Goal: Information Seeking & Learning: Find specific fact

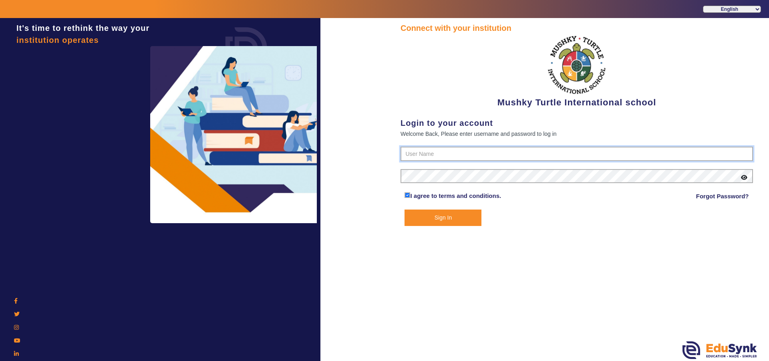
type input "9950605811"
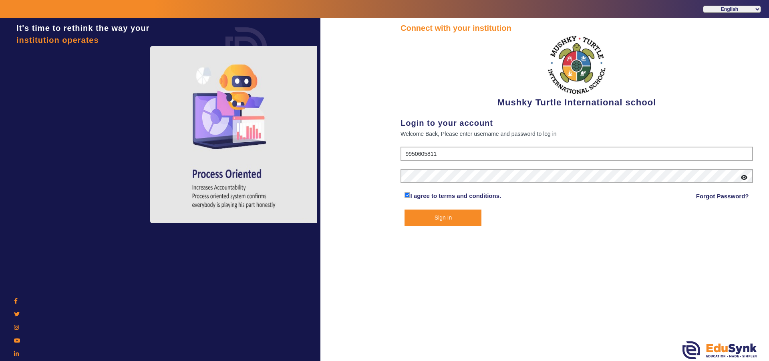
click at [450, 218] on button "Sign In" at bounding box center [443, 218] width 77 height 16
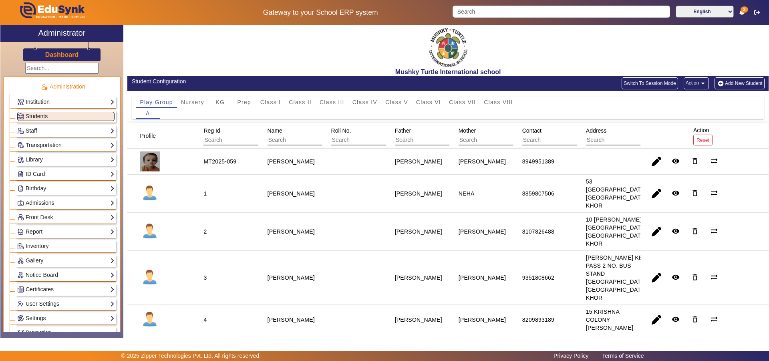
click at [81, 230] on link "Report" at bounding box center [65, 231] width 97 height 9
click at [48, 252] on link "App Invites" at bounding box center [35, 252] width 28 height 6
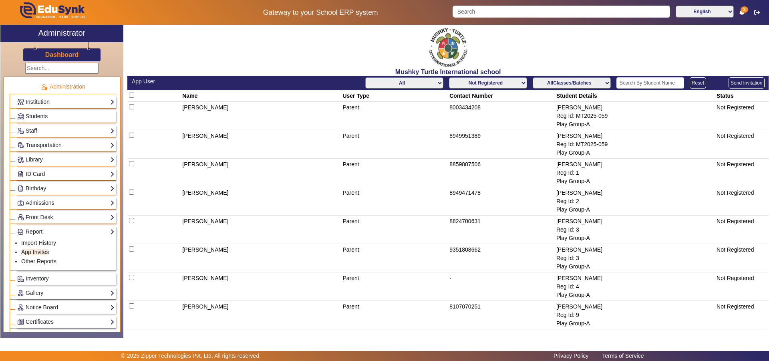
click at [415, 84] on select "All Teacher Parent Driver Support Staff" at bounding box center [404, 82] width 78 height 11
select select "Parent"
click at [365, 77] on select "All Teacher Parent Driver Support Staff" at bounding box center [404, 82] width 78 height 11
click at [511, 82] on select "Not Registered Registered" at bounding box center [488, 82] width 78 height 11
select select "registered"
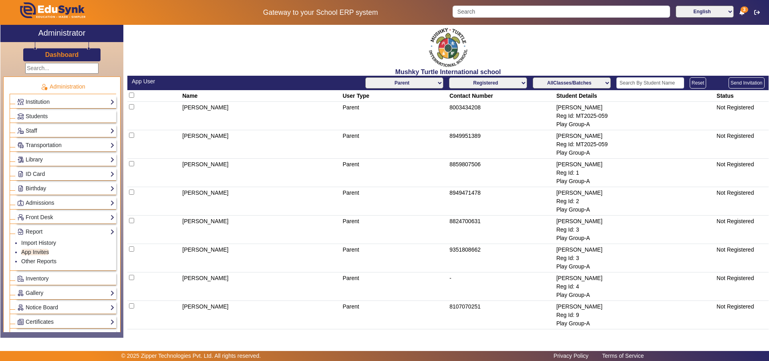
click at [449, 77] on select "Not Registered Registered" at bounding box center [488, 82] width 78 height 11
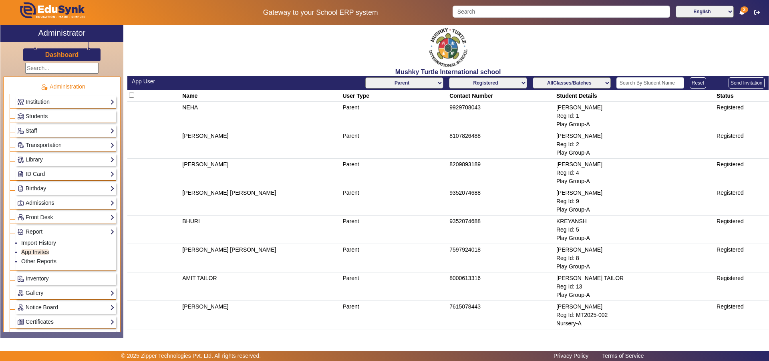
click at [512, 85] on select "Not Registered Registered" at bounding box center [488, 82] width 78 height 11
click at [548, 82] on select "AllClasses/Batches Play Group-A Nursery-A KG-A Prep-A Class I-A Class II-A Clas…" at bounding box center [572, 82] width 78 height 11
select select "Play Group-A"
click at [533, 77] on select "AllClasses/Batches Play Group-A Nursery-A KG-A Prep-A Class I-A Class II-A Clas…" at bounding box center [572, 82] width 78 height 11
click at [492, 84] on select "Not Registered Registered" at bounding box center [488, 82] width 78 height 11
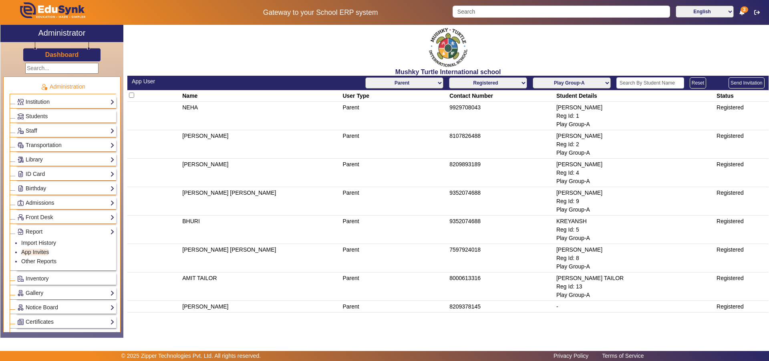
select select "not_registered"
click at [450, 77] on select "Not Registered Registered" at bounding box center [488, 82] width 78 height 11
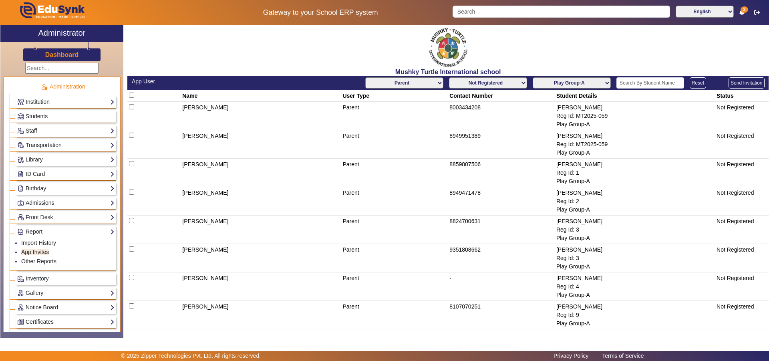
click at [584, 83] on select "AllClasses/Batches Play Group-A Nursery-A KG-A Prep-A Class I-A Class II-A Clas…" at bounding box center [572, 82] width 78 height 11
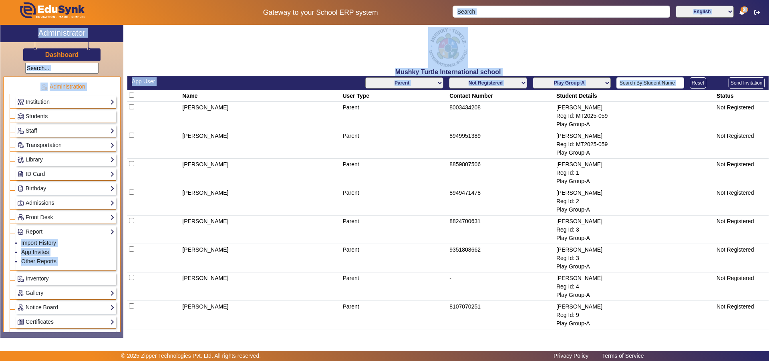
drag, startPoint x: 179, startPoint y: 97, endPoint x: 487, endPoint y: -40, distance: 337.3
click at [487, 0] on html "Gateway to your School ERP system English हिंदी (Hindi) ಕನ್ನಡ (Kannada) தமிழ் (…" at bounding box center [384, 180] width 769 height 361
click at [418, 85] on select "All Teacher Parent Driver Support Staff" at bounding box center [404, 82] width 78 height 11
click at [365, 77] on select "All Teacher Parent Driver Support Staff" at bounding box center [404, 82] width 78 height 11
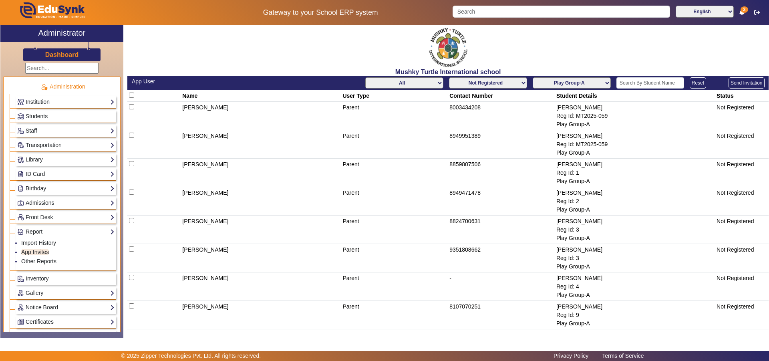
click at [418, 131] on td "Parent" at bounding box center [394, 144] width 107 height 28
click at [425, 80] on select "All Teacher Parent Driver Support Staff" at bounding box center [404, 82] width 78 height 11
click at [365, 77] on select "All Teacher Parent Driver Support Staff" at bounding box center [404, 82] width 78 height 11
click at [423, 78] on select "All Teacher Parent Driver Support Staff" at bounding box center [404, 82] width 78 height 11
select select "Parent"
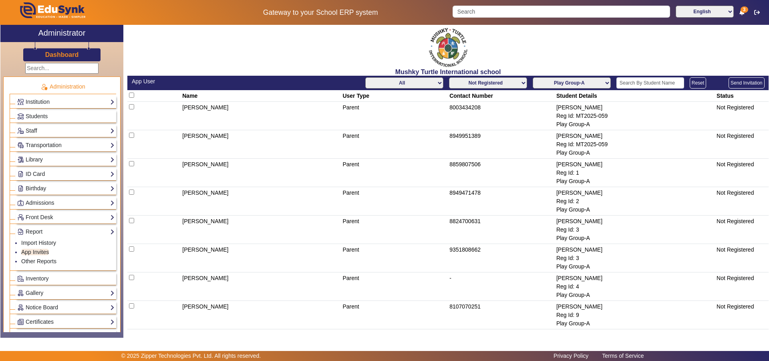
click at [365, 77] on select "All Teacher Parent Driver Support Staff" at bounding box center [404, 82] width 78 height 11
click at [501, 85] on select "Not Registered Registered" at bounding box center [488, 82] width 78 height 11
click at [449, 77] on select "Not Registered Registered" at bounding box center [488, 82] width 78 height 11
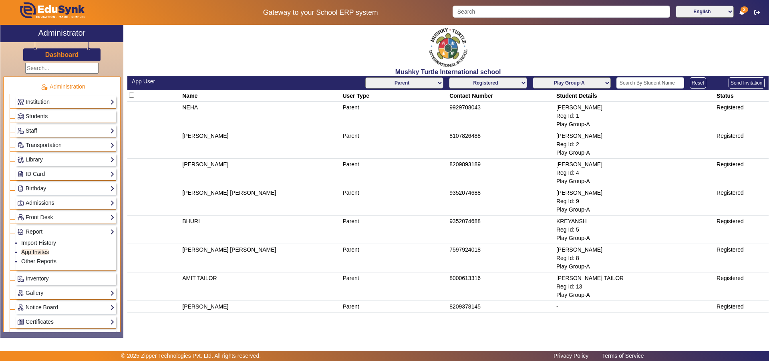
click at [501, 80] on select "Not Registered Registered" at bounding box center [488, 82] width 78 height 11
click at [450, 77] on select "Not Registered Registered" at bounding box center [488, 82] width 78 height 11
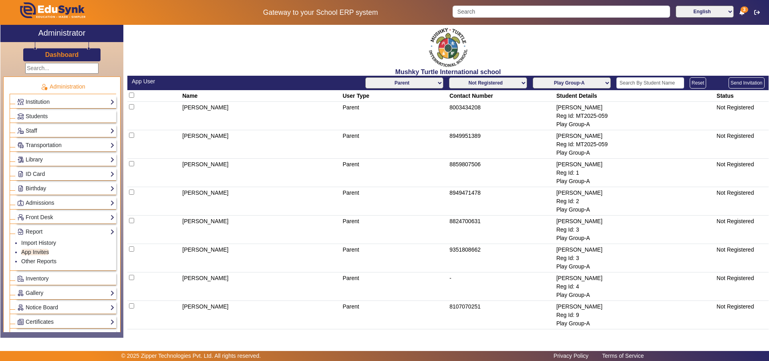
click at [596, 81] on select "AllClasses/Batches Play Group-A Nursery-A KG-A Prep-A Class I-A Class II-A Clas…" at bounding box center [572, 82] width 78 height 11
click at [533, 77] on select "AllClasses/Batches Play Group-A Nursery-A KG-A Prep-A Class I-A Class II-A Clas…" at bounding box center [572, 82] width 78 height 11
click at [504, 84] on select "Not Registered Registered" at bounding box center [488, 82] width 78 height 11
click at [449, 77] on select "Not Registered Registered" at bounding box center [488, 82] width 78 height 11
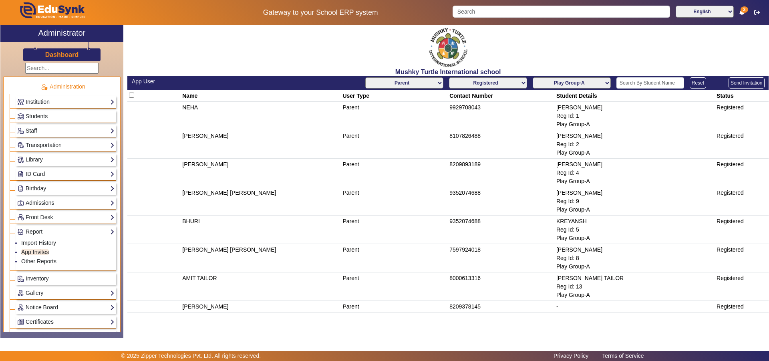
click at [505, 85] on select "Not Registered Registered" at bounding box center [488, 82] width 78 height 11
click at [450, 77] on select "Not Registered Registered" at bounding box center [488, 82] width 78 height 11
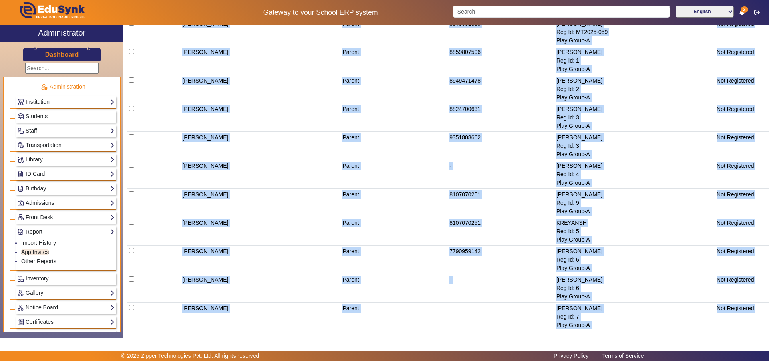
scroll to position [152, 0]
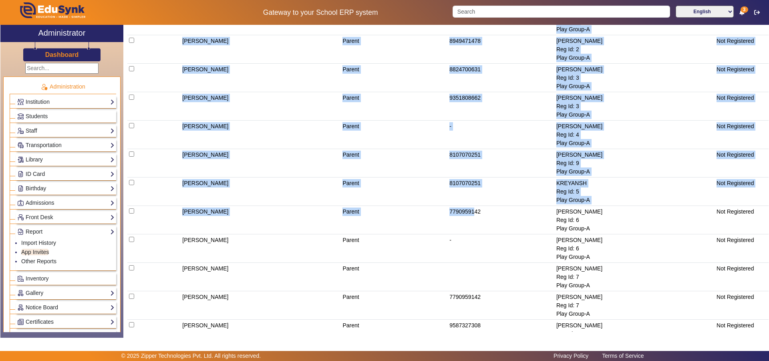
drag, startPoint x: 175, startPoint y: 96, endPoint x: 473, endPoint y: 220, distance: 322.3
click at [473, 220] on table "Name User Type Contact Number Student Details Status [PERSON_NAME] Parent 80034…" at bounding box center [447, 309] width 641 height 743
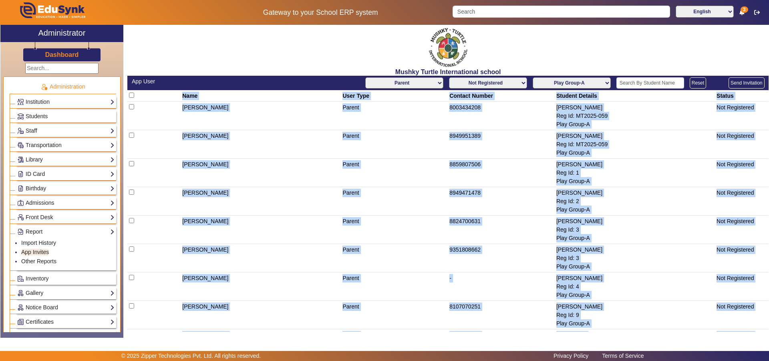
click at [498, 81] on select "Not Registered Registered" at bounding box center [488, 82] width 78 height 11
select select "registered"
click at [449, 77] on select "Not Registered Registered" at bounding box center [488, 82] width 78 height 11
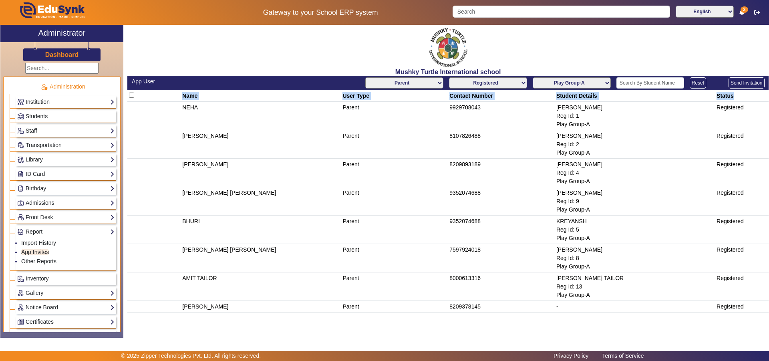
drag, startPoint x: 184, startPoint y: 109, endPoint x: 761, endPoint y: 285, distance: 603.0
click at [761, 285] on tbody "NEHA Parent 9929708043 [PERSON_NAME] Reg Id: 1 Play Group-A Registered [PERSON_…" at bounding box center [447, 207] width 641 height 211
copy tbody "NEHA Parent 9929708043 [PERSON_NAME] Reg Id: 1 Play Group-A Registered [PERSON_…"
drag, startPoint x: 178, startPoint y: 97, endPoint x: 765, endPoint y: 284, distance: 615.8
click at [765, 284] on table "Name User Type Contact Number Student Details Status NEHA Parent 9929708043 [PE…" at bounding box center [447, 201] width 641 height 222
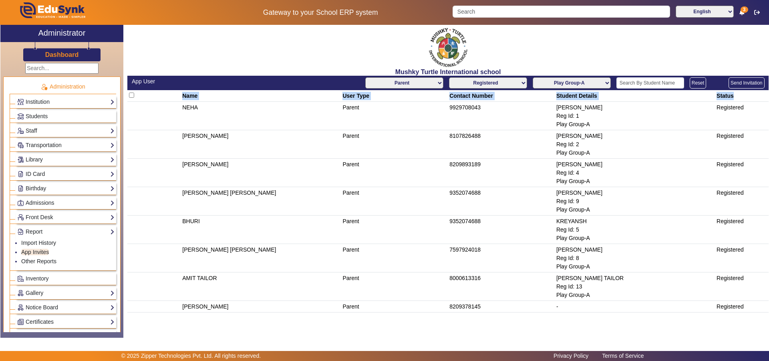
copy table "Name User Type Contact Number Student Details Status NEHA Parent 9929708043 [PE…"
click at [589, 79] on select "AllClasses/Batches Play Group-A Nursery-A KG-A Prep-A Class I-A Class II-A Clas…" at bounding box center [572, 82] width 78 height 11
click at [534, 77] on select "AllClasses/Batches Play Group-A Nursery-A KG-A Prep-A Class I-A Class II-A Clas…" at bounding box center [572, 82] width 78 height 11
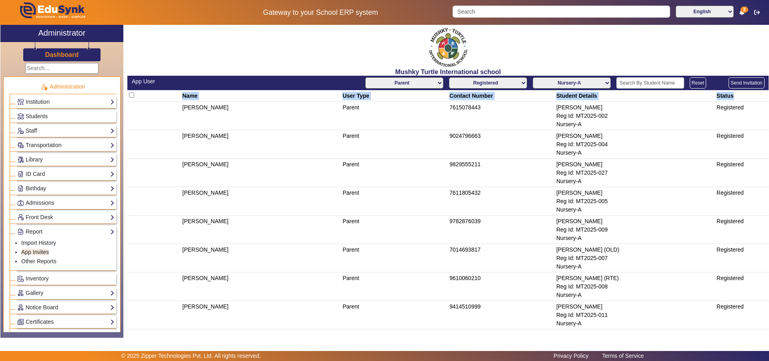
click at [176, 97] on th at bounding box center [153, 96] width 53 height 12
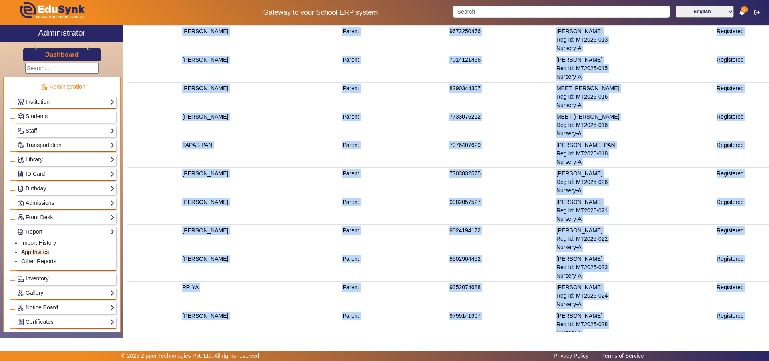
scroll to position [356, 0]
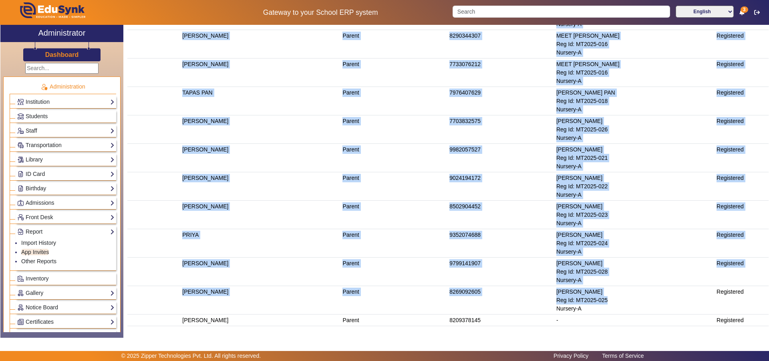
drag, startPoint x: 176, startPoint y: 97, endPoint x: 754, endPoint y: 298, distance: 612.2
click at [754, 298] on table "Name User Type Contact Number Student Details Status [PERSON_NAME] Parent 76150…" at bounding box center [447, 30] width 641 height 592
copy table "Name User Type Contact Number Student Details Status [PERSON_NAME] Parent 76150…"
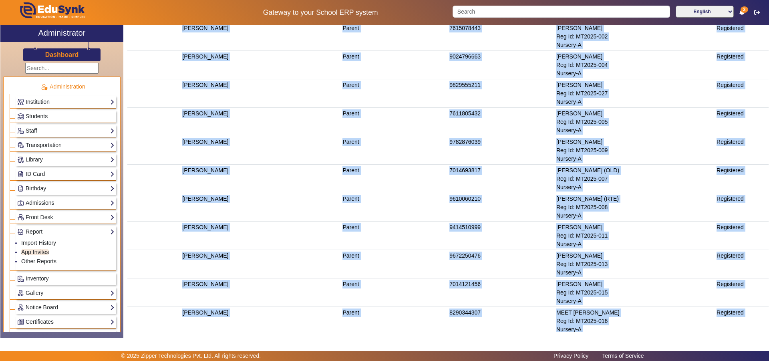
scroll to position [0, 0]
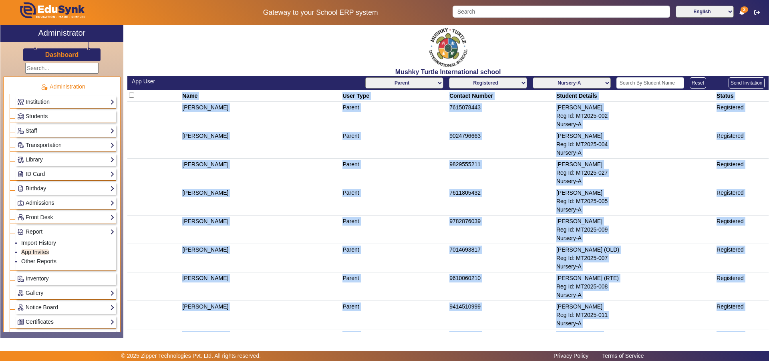
click at [590, 80] on select "AllClasses/Batches Play Group-A Nursery-A KG-A Prep-A Class I-A Class II-A Clas…" at bounding box center [572, 82] width 78 height 11
click at [533, 77] on select "AllClasses/Batches Play Group-A Nursery-A KG-A Prep-A Class I-A Class II-A Clas…" at bounding box center [572, 82] width 78 height 11
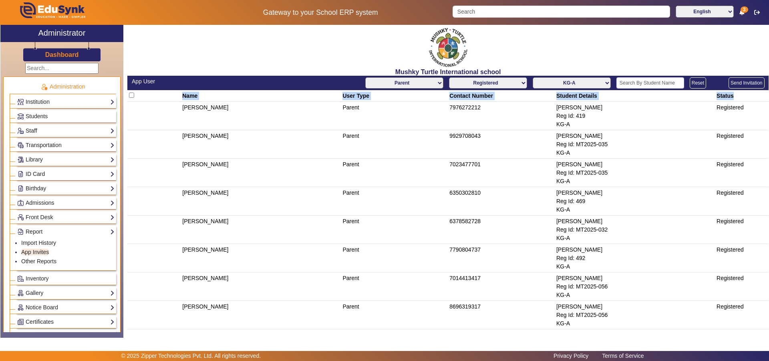
click at [181, 95] on th "Name" at bounding box center [261, 96] width 160 height 12
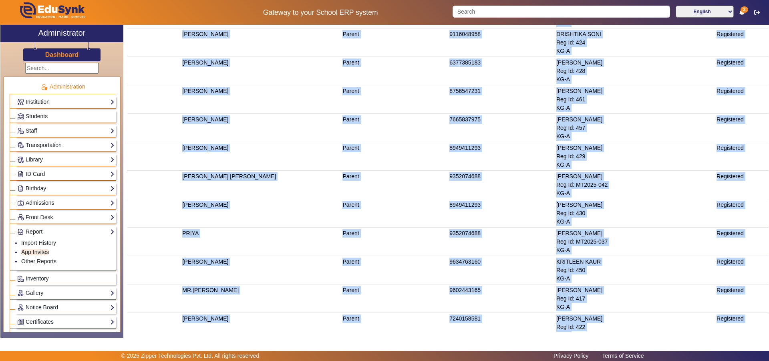
scroll to position [555, 0]
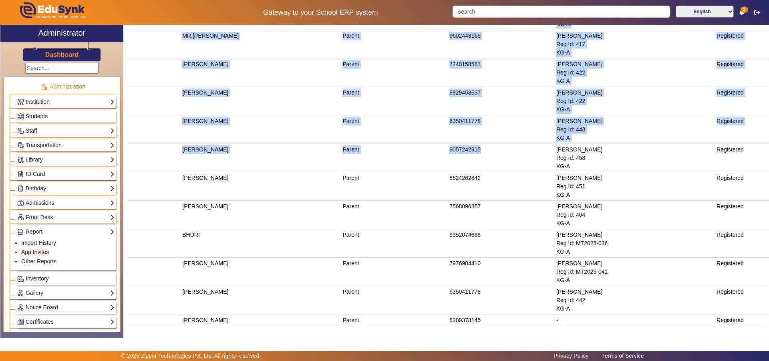
drag, startPoint x: 180, startPoint y: 95, endPoint x: 752, endPoint y: 306, distance: 610.0
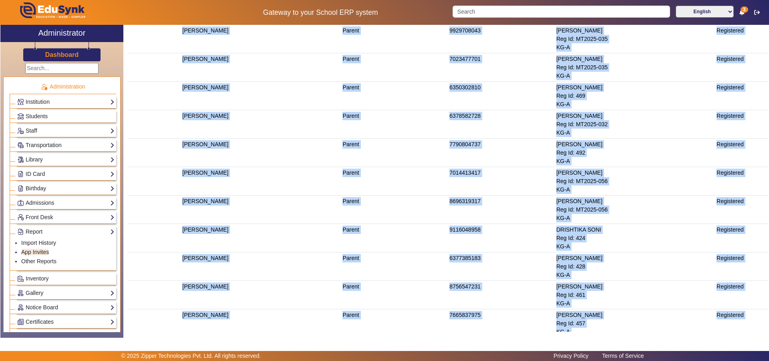
scroll to position [0, 0]
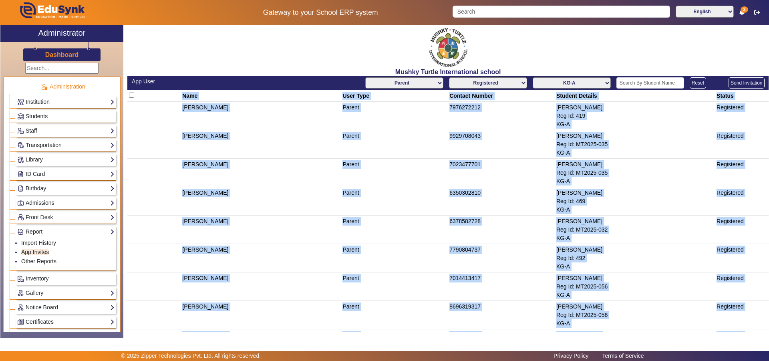
copy table "Name User Type Contact Number Student Details Status ANJU DEVI Parent 797627221…"
click at [579, 83] on select "AllClasses/Batches Play Group-A Nursery-A KG-A Prep-A Class I-A Class II-A Clas…" at bounding box center [572, 82] width 78 height 11
click at [533, 77] on select "AllClasses/Batches Play Group-A Nursery-A KG-A Prep-A Class I-A Class II-A Clas…" at bounding box center [572, 82] width 78 height 11
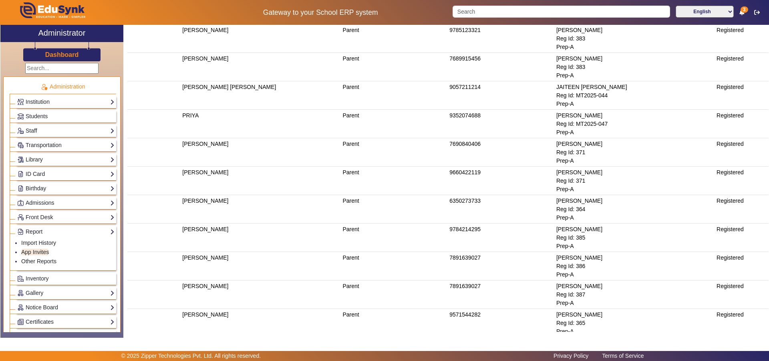
scroll to position [271, 0]
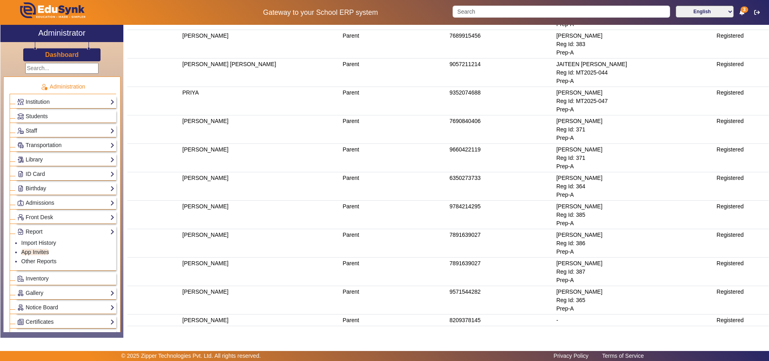
drag, startPoint x: 180, startPoint y: 97, endPoint x: 760, endPoint y: 298, distance: 613.4
click at [760, 298] on table "Name User Type Contact Number Student Details Status BHURI Parent 9352074688 [P…" at bounding box center [447, 72] width 641 height 507
copy table "Name User Type Contact Number Student Details Status BHURI Parent 9352074688 [P…"
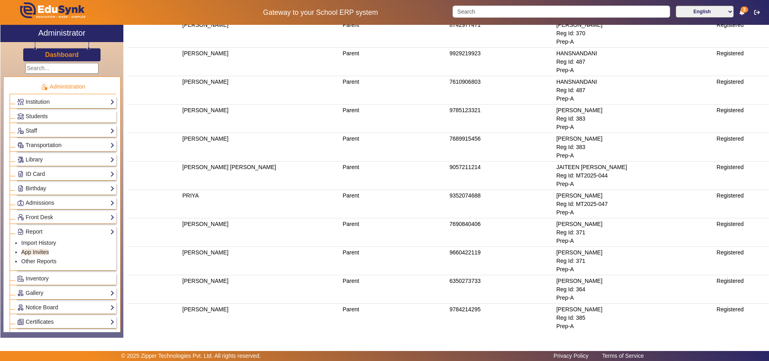
scroll to position [0, 0]
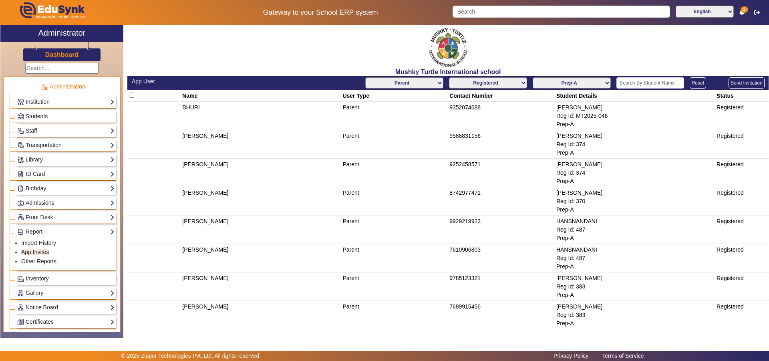
click at [589, 82] on select "AllClasses/Batches Play Group-A Nursery-A KG-A Prep-A Class I-A Class II-A Clas…" at bounding box center [572, 82] width 78 height 11
click at [533, 77] on select "AllClasses/Batches Play Group-A Nursery-A KG-A Prep-A Class I-A Class II-A Clas…" at bounding box center [572, 82] width 78 height 11
click at [226, 109] on td "[PERSON_NAME]" at bounding box center [261, 116] width 160 height 28
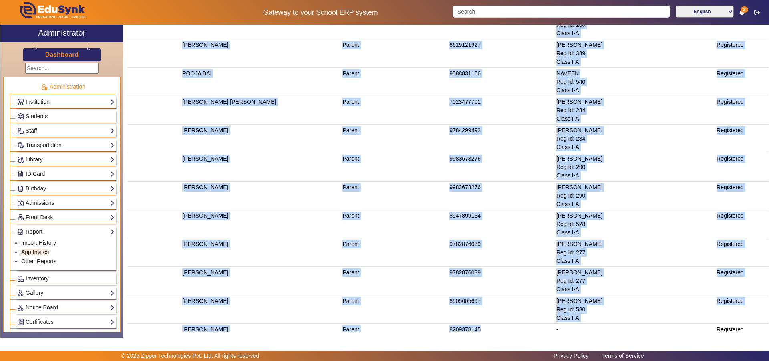
scroll to position [271, 0]
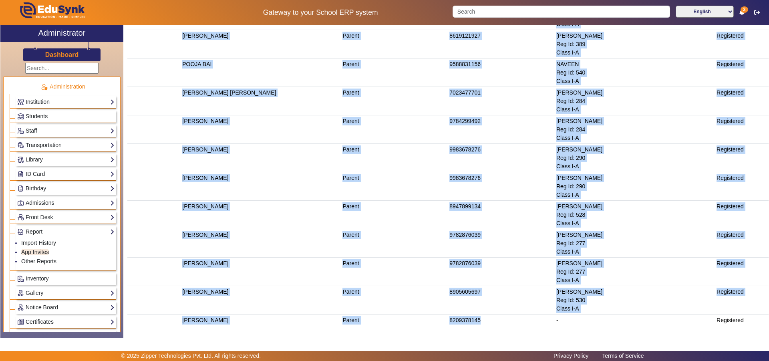
drag, startPoint x: 178, startPoint y: 97, endPoint x: 746, endPoint y: 298, distance: 602.5
click at [746, 298] on table "Name User Type Contact Number Student Details Status [PERSON_NAME] Parent 78913…" at bounding box center [447, 72] width 641 height 507
copy table "Name User Type Contact Number Student Details Status [PERSON_NAME] Parent 78913…"
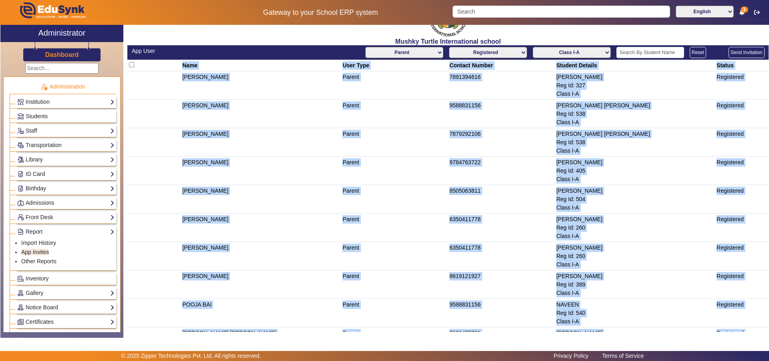
scroll to position [0, 0]
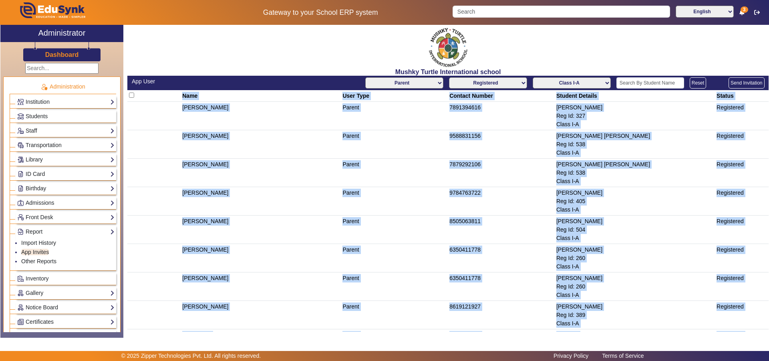
click at [568, 83] on select "AllClasses/Batches Play Group-A Nursery-A KG-A Prep-A Class I-A Class II-A Clas…" at bounding box center [572, 82] width 78 height 11
click at [533, 77] on select "AllClasses/Batches Play Group-A Nursery-A KG-A Prep-A Class I-A Class II-A Clas…" at bounding box center [572, 82] width 78 height 11
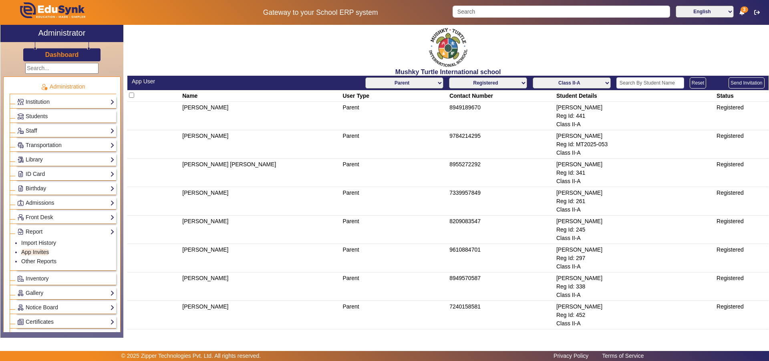
click at [291, 159] on td "[PERSON_NAME] [PERSON_NAME]" at bounding box center [261, 173] width 160 height 28
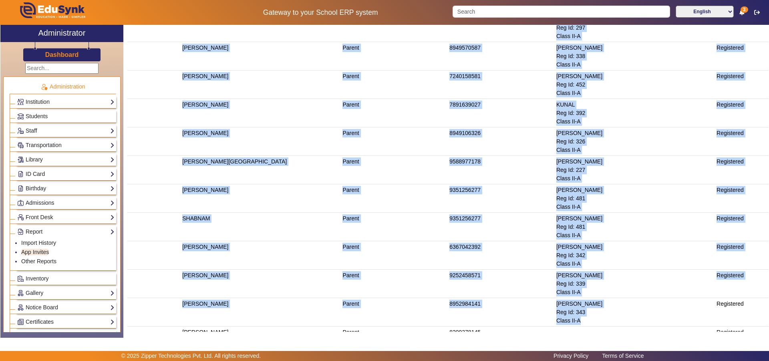
scroll to position [242, 0]
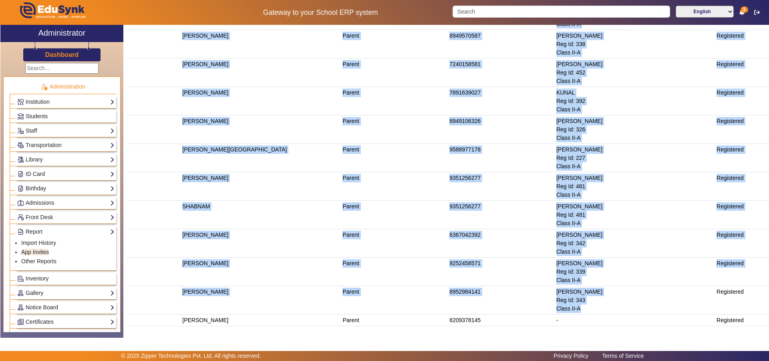
drag, startPoint x: 179, startPoint y: 97, endPoint x: 756, endPoint y: 305, distance: 613.2
click at [756, 305] on table "Name User Type Contact Number Student Details Status [PERSON_NAME] Parent 89491…" at bounding box center [447, 87] width 641 height 478
copy table "Name User Type Contact Number Student Details Status [PERSON_NAME] Parent 89491…"
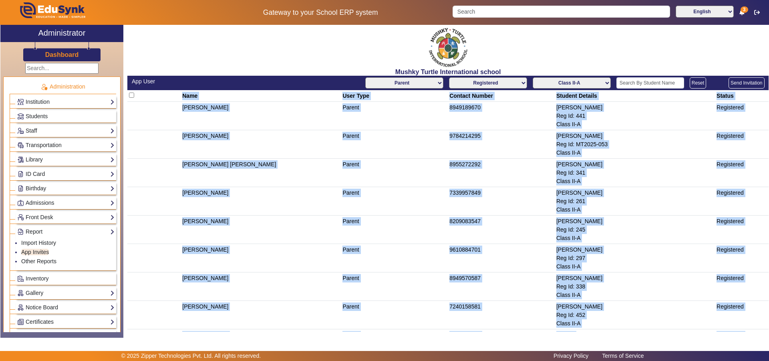
click at [589, 83] on select "AllClasses/Batches Play Group-A Nursery-A KG-A Prep-A Class I-A Class II-A Clas…" at bounding box center [572, 82] width 78 height 11
click at [533, 77] on select "AllClasses/Batches Play Group-A Nursery-A KG-A Prep-A Class I-A Class II-A Clas…" at bounding box center [572, 82] width 78 height 11
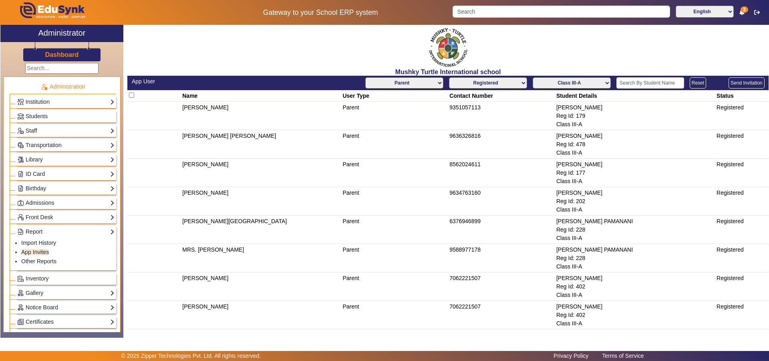
click at [358, 152] on td "Parent" at bounding box center [394, 144] width 107 height 28
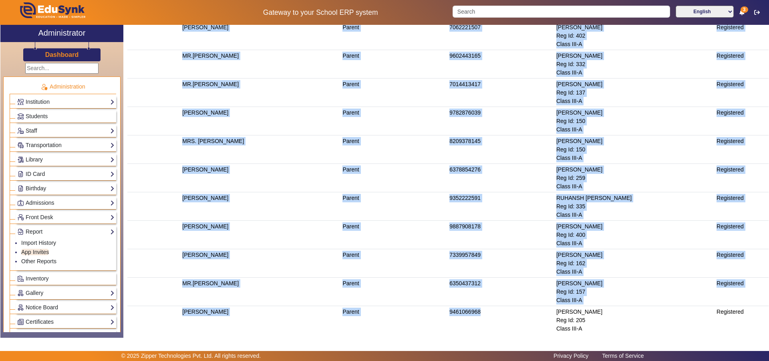
scroll to position [328, 0]
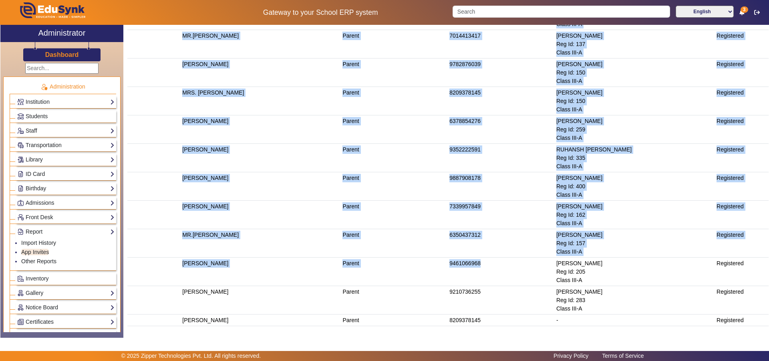
drag, startPoint x: 177, startPoint y: 95, endPoint x: 745, endPoint y: 303, distance: 604.8
click at [745, 303] on table "Name User Type Contact Number Student Details Status [PERSON_NAME] Parent 93510…" at bounding box center [447, 44] width 641 height 564
copy table "Name User Type Contact Number Student Details Status [PERSON_NAME] Parent 93510…"
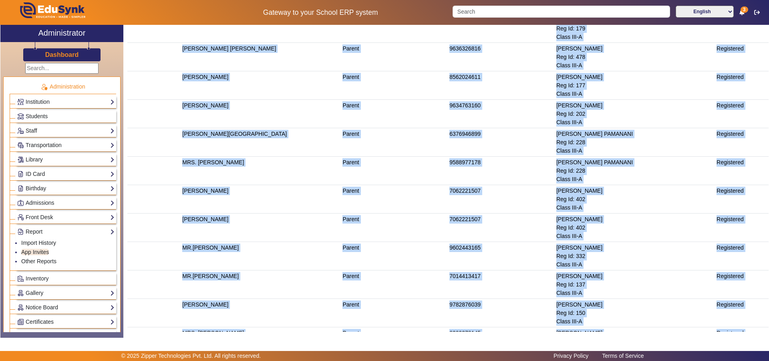
scroll to position [0, 0]
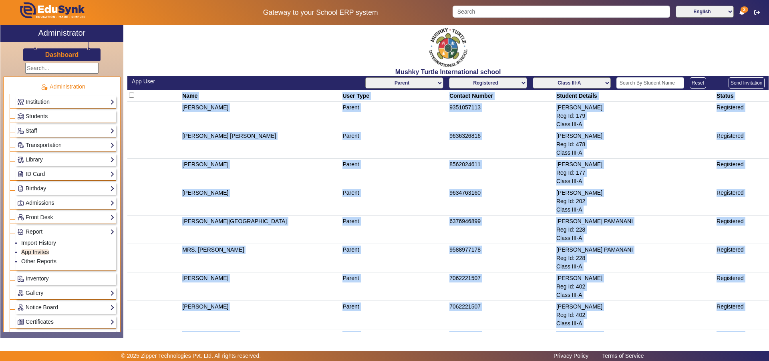
click at [594, 85] on select "AllClasses/Batches Play Group-A Nursery-A KG-A Prep-A Class I-A Class II-A Clas…" at bounding box center [572, 82] width 78 height 11
click at [533, 77] on select "AllClasses/Batches Play Group-A Nursery-A KG-A Prep-A Class I-A Class II-A Clas…" at bounding box center [572, 82] width 78 height 11
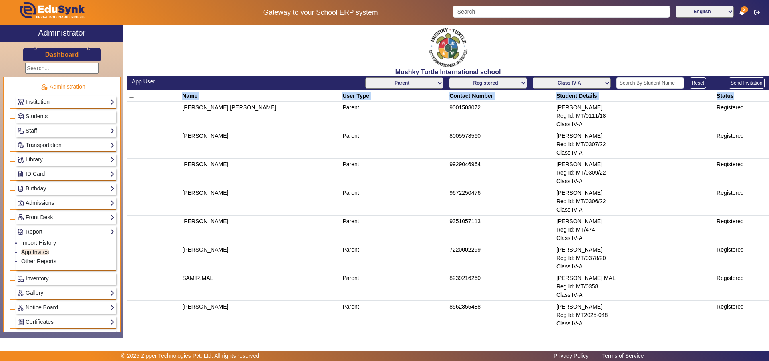
click at [162, 98] on th at bounding box center [153, 96] width 53 height 12
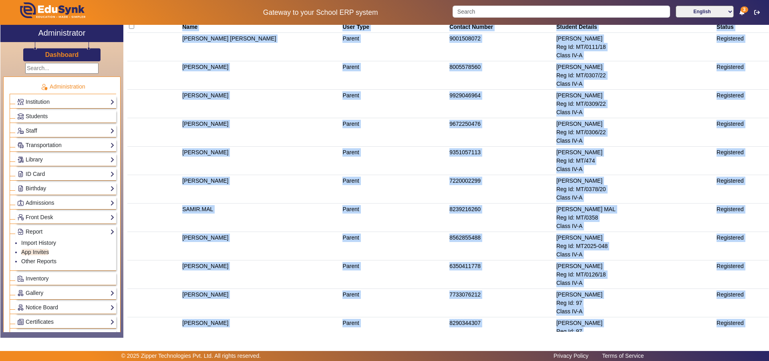
scroll to position [100, 0]
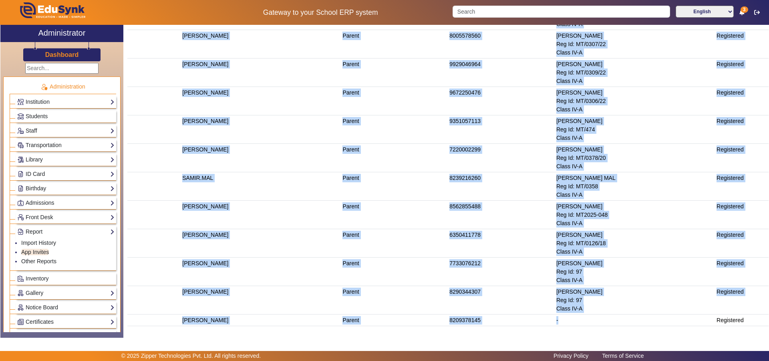
drag, startPoint x: 180, startPoint y: 97, endPoint x: 753, endPoint y: 310, distance: 612.1
click at [753, 310] on table "Name User Type Contact Number Student Details Status [PERSON_NAME] [PERSON_NAME…" at bounding box center [447, 158] width 641 height 336
copy table "Name User Type Contact Number Student Details Status [PERSON_NAME] [PERSON_NAME…"
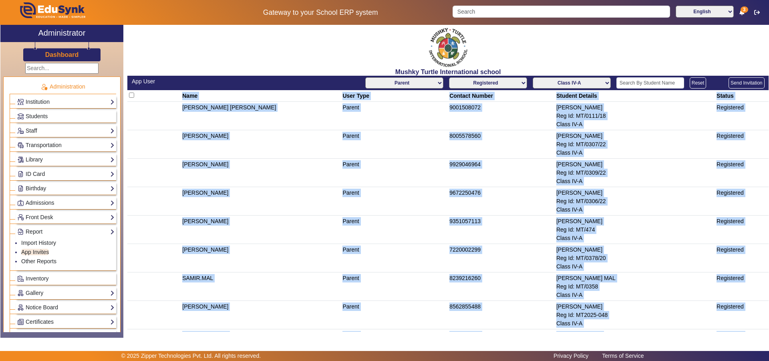
click at [581, 85] on select "AllClasses/Batches Play Group-A Nursery-A KG-A Prep-A Class I-A Class II-A Clas…" at bounding box center [572, 82] width 78 height 11
select select "Class V-A"
click at [533, 77] on select "AllClasses/Batches Play Group-A Nursery-A KG-A Prep-A Class I-A Class II-A Clas…" at bounding box center [572, 82] width 78 height 11
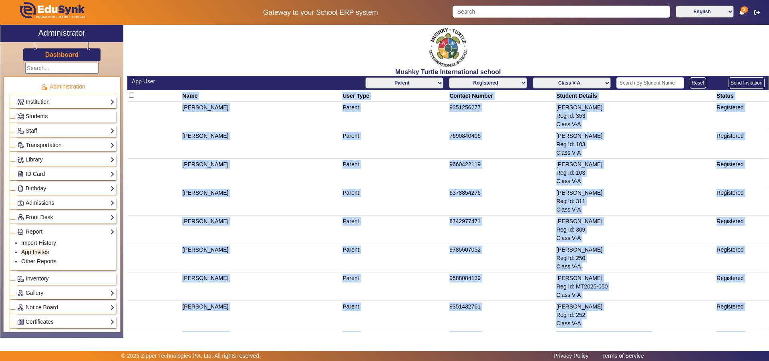
drag, startPoint x: 174, startPoint y: 101, endPoint x: 169, endPoint y: 113, distance: 12.2
click at [173, 102] on table "Name User Type Contact Number Student Details Status [PERSON_NAME] Parent 93512…" at bounding box center [447, 244] width 641 height 308
click at [169, 115] on td at bounding box center [153, 116] width 53 height 28
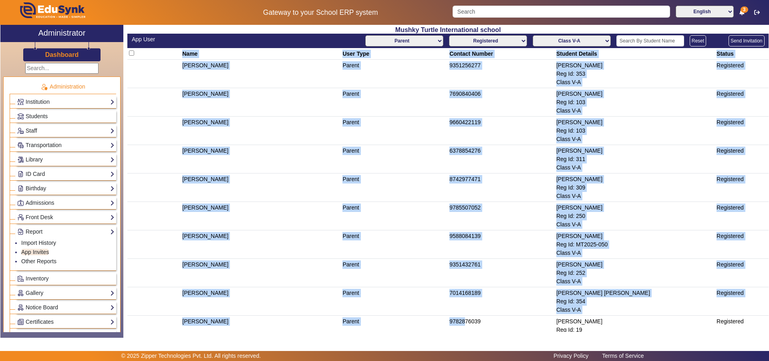
scroll to position [72, 0]
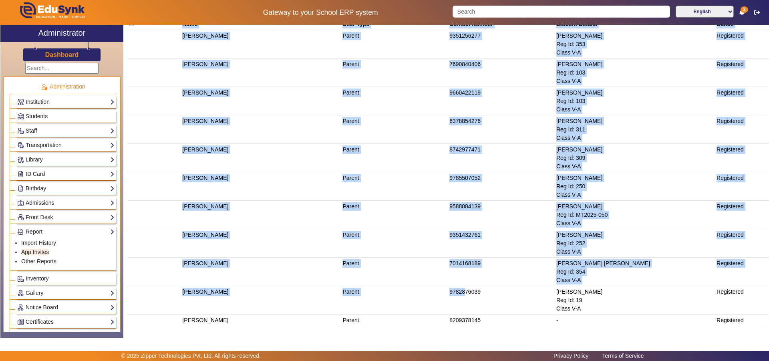
drag, startPoint x: 177, startPoint y: 98, endPoint x: 753, endPoint y: 307, distance: 611.9
click at [753, 307] on table "Name User Type Contact Number Student Details Status [PERSON_NAME] Parent 93512…" at bounding box center [447, 172] width 641 height 308
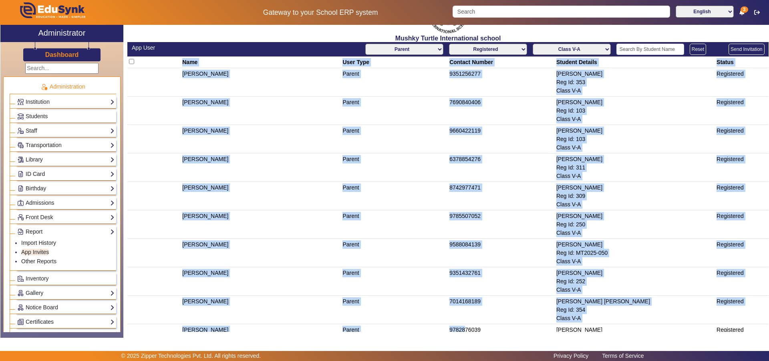
scroll to position [0, 0]
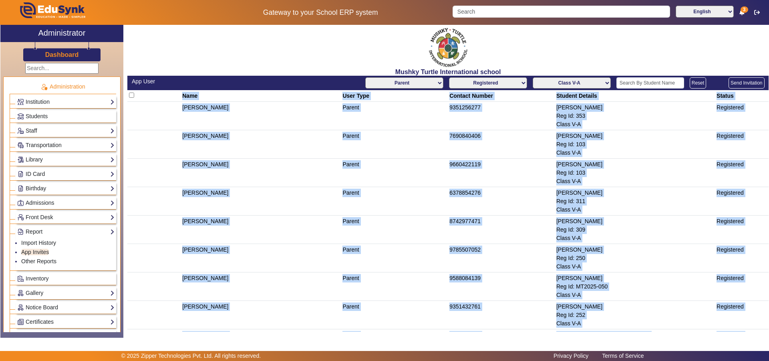
click at [497, 82] on select "Not Registered Registered" at bounding box center [488, 82] width 78 height 11
click at [449, 77] on select "Not Registered Registered" at bounding box center [488, 82] width 78 height 11
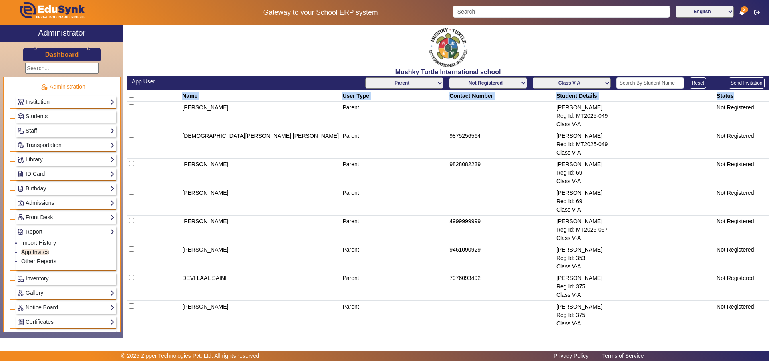
click at [477, 84] on select "Not Registered Registered" at bounding box center [488, 82] width 78 height 11
select select "registered"
click at [449, 77] on select "Not Registered Registered" at bounding box center [488, 82] width 78 height 11
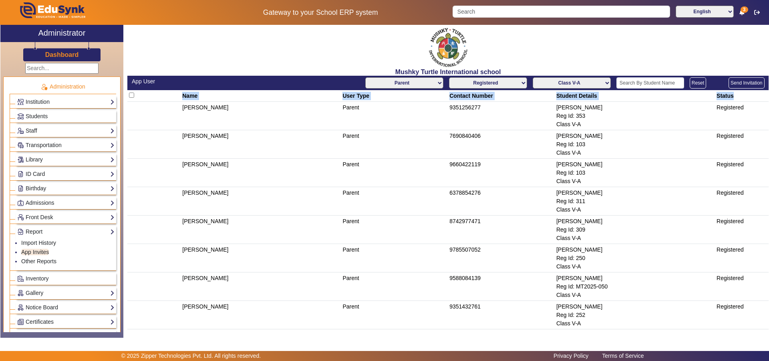
click at [588, 81] on select "AllClasses/Batches Play Group-A Nursery-A KG-A Prep-A Class I-A Class II-A Clas…" at bounding box center [572, 82] width 78 height 11
select select "Class VI-A"
click at [533, 77] on select "AllClasses/Batches Play Group-A Nursery-A KG-A Prep-A Class I-A Class II-A Clas…" at bounding box center [572, 82] width 78 height 11
click at [174, 97] on th at bounding box center [153, 96] width 53 height 12
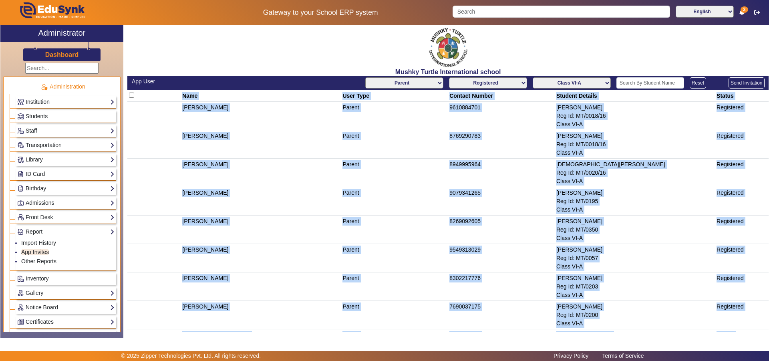
scroll to position [43, 0]
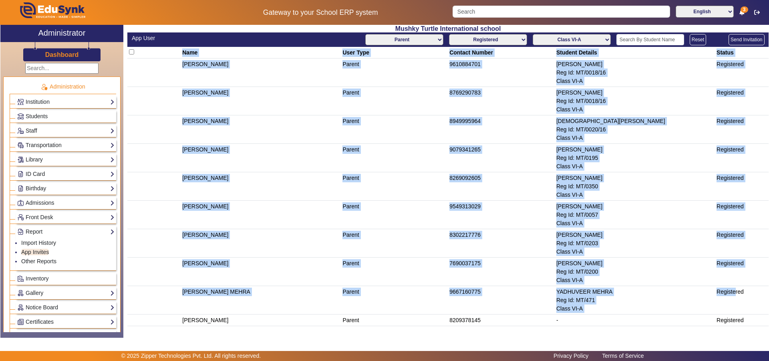
drag, startPoint x: 172, startPoint y: 96, endPoint x: 748, endPoint y: 306, distance: 613.1
click at [748, 306] on table "Name User Type Contact Number Student Details Status [PERSON_NAME] Parent 96108…" at bounding box center [447, 186] width 641 height 279
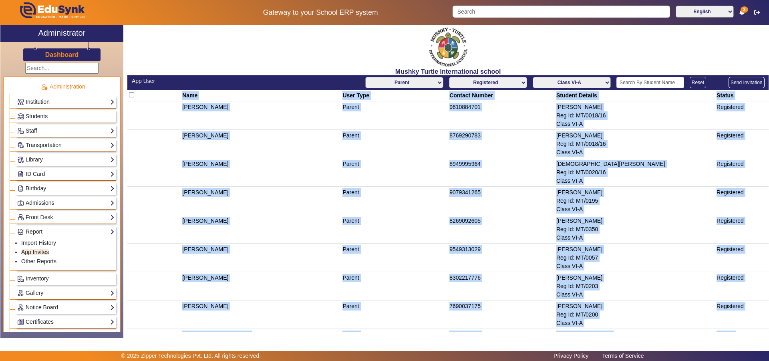
scroll to position [0, 0]
click at [303, 152] on td "[PERSON_NAME]" at bounding box center [261, 144] width 160 height 28
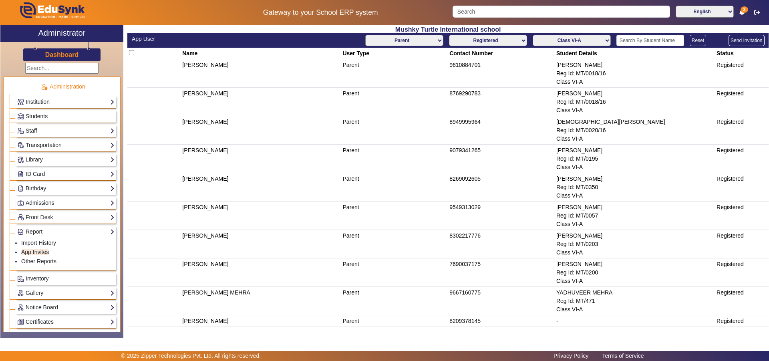
scroll to position [43, 0]
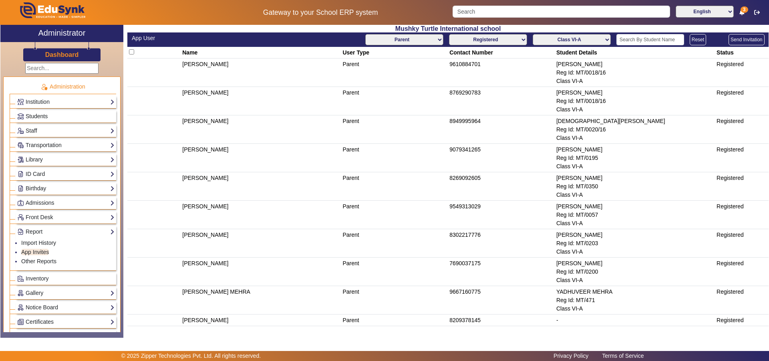
click at [36, 114] on span "Students" at bounding box center [37, 116] width 22 height 6
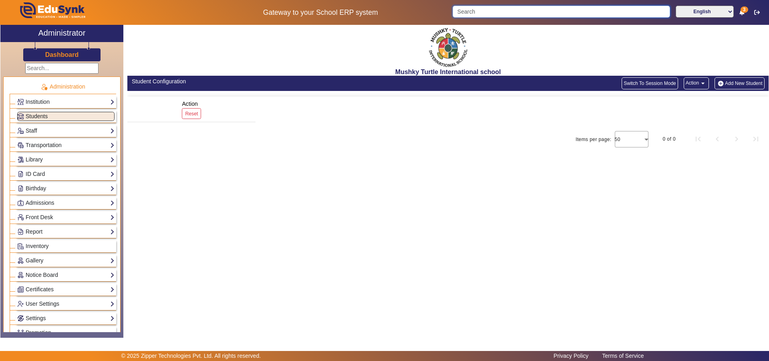
click at [584, 11] on input "Search" at bounding box center [561, 12] width 217 height 12
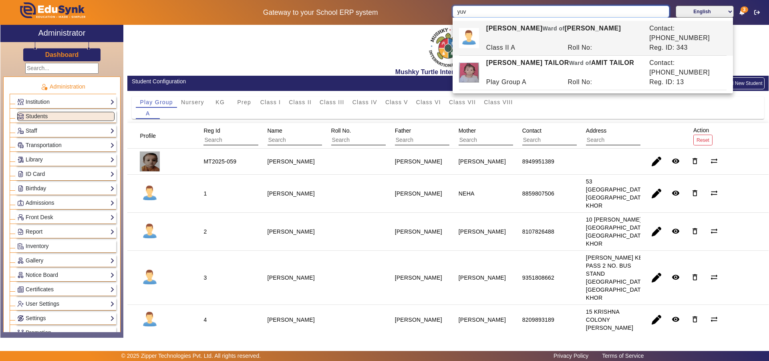
type input "yuv"
click at [465, 103] on span "Class VII" at bounding box center [462, 102] width 27 height 6
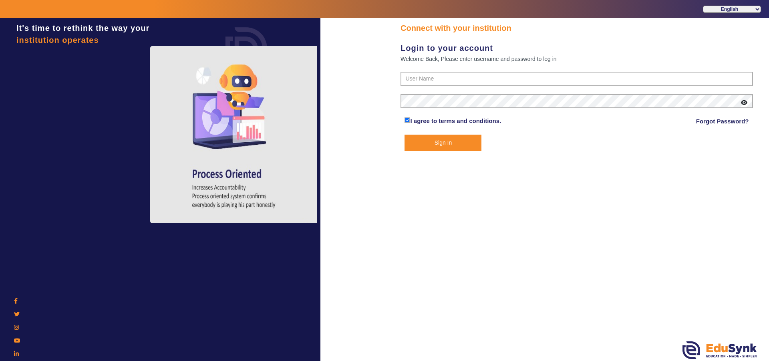
type input "9950605811"
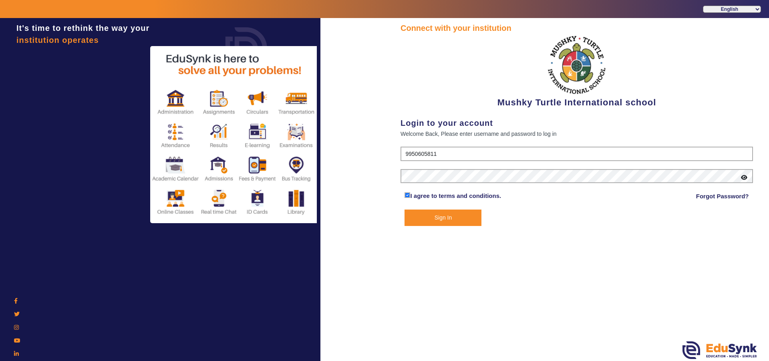
click at [428, 221] on button "Sign In" at bounding box center [443, 218] width 77 height 16
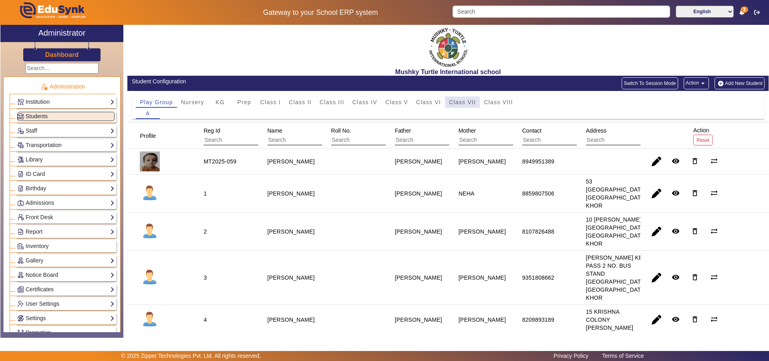
click at [468, 103] on span "Class VII" at bounding box center [462, 102] width 27 height 6
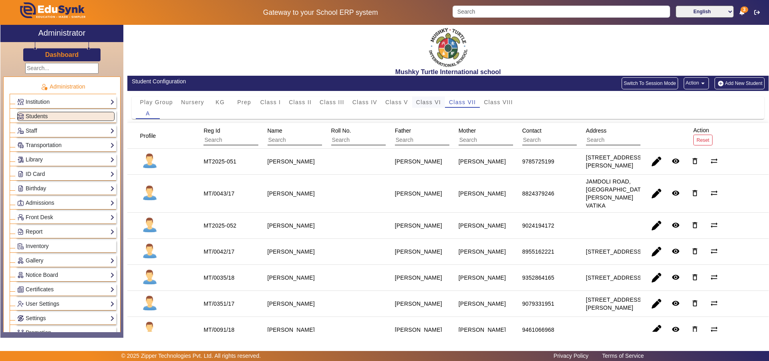
click at [428, 101] on span "Class VI" at bounding box center [428, 102] width 25 height 6
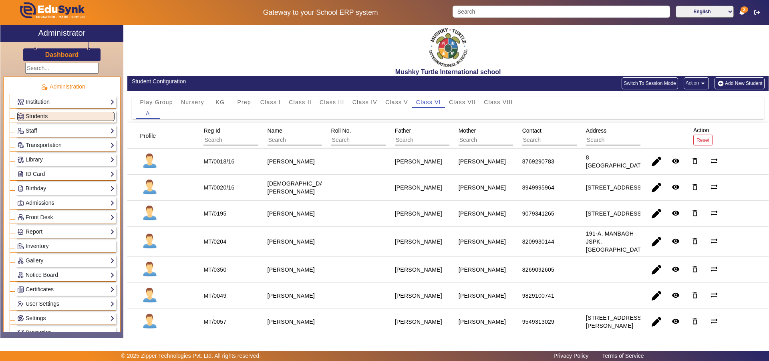
click at [43, 231] on link "Report" at bounding box center [65, 231] width 97 height 9
click at [40, 253] on link "App Invites" at bounding box center [35, 252] width 28 height 6
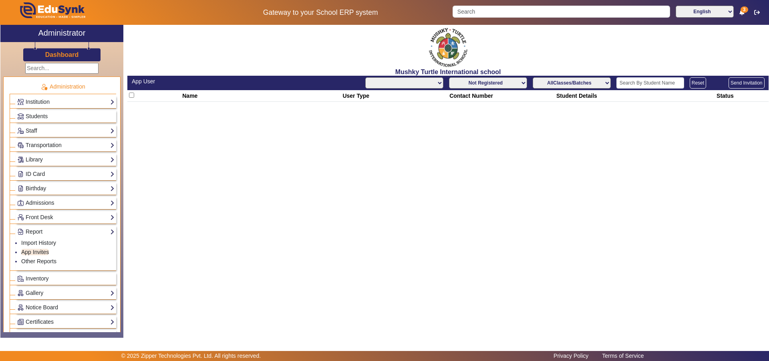
click at [600, 80] on select "AllClasses/Batches" at bounding box center [572, 82] width 78 height 11
click at [419, 81] on select "All Teacher Parent Driver Support Staff" at bounding box center [404, 82] width 78 height 11
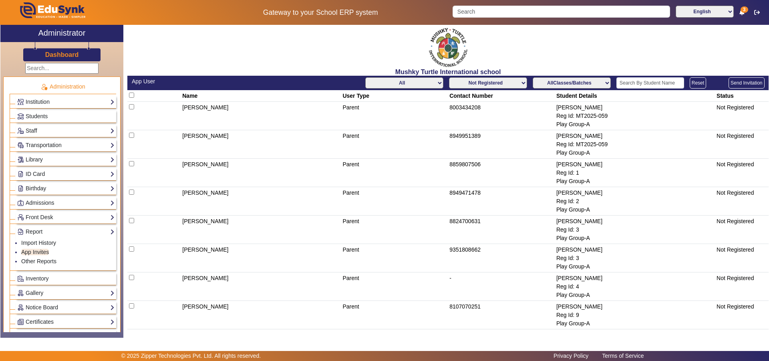
select select "Parent"
click at [365, 77] on select "All Teacher Parent Driver Support Staff" at bounding box center [404, 82] width 78 height 11
click at [564, 82] on select "AllClasses/Batches Play Group-A Nursery-A KG-A Prep-A Class I-A Class II-A Clas…" at bounding box center [572, 82] width 78 height 11
select select "Class VII-A"
click at [533, 77] on select "AllClasses/Batches Play Group-A Nursery-A KG-A Prep-A Class I-A Class II-A Clas…" at bounding box center [572, 82] width 78 height 11
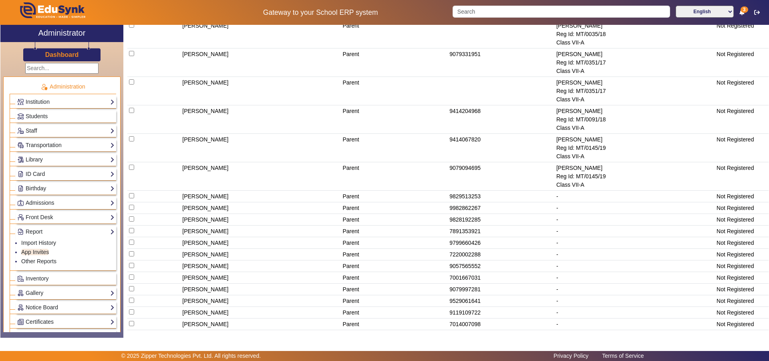
scroll to position [308, 0]
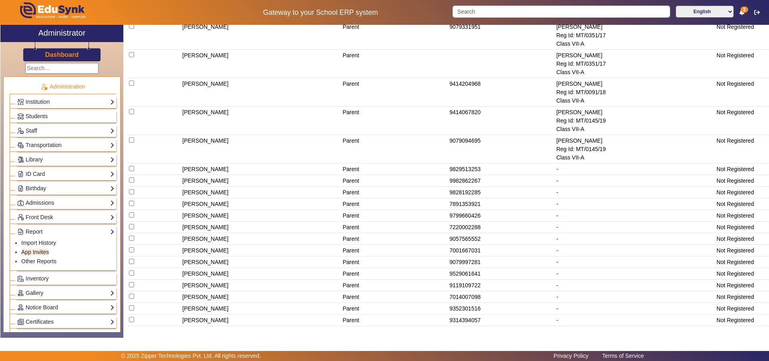
drag, startPoint x: 180, startPoint y: 109, endPoint x: 762, endPoint y: 145, distance: 583.1
click at [762, 145] on tbody "[PERSON_NAME] Parent 9785725199 [PERSON_NAME] Reg Id: MT2025-051 Class VII-A No…" at bounding box center [447, 60] width 641 height 532
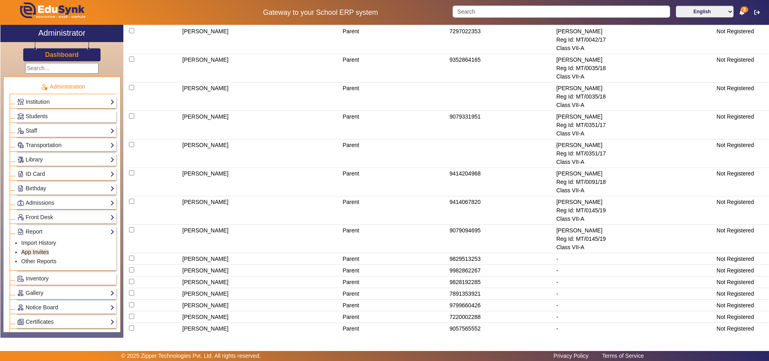
scroll to position [220, 0]
drag, startPoint x: 178, startPoint y: 95, endPoint x: 756, endPoint y: 239, distance: 596.0
click at [756, 239] on table "Name User Type Contact Number Student Details Status [PERSON_NAME] Parent 97857…" at bounding box center [447, 142] width 641 height 544
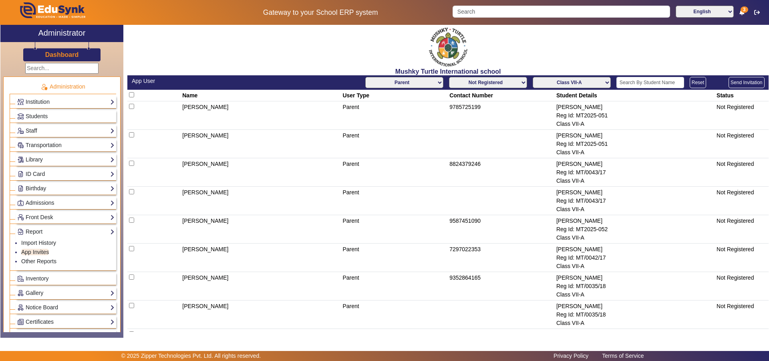
scroll to position [0, 0]
drag, startPoint x: 512, startPoint y: 81, endPoint x: 512, endPoint y: 87, distance: 6.0
click at [512, 81] on select "Not Registered Registered" at bounding box center [488, 82] width 78 height 11
select select "registered"
click at [449, 77] on select "Not Registered Registered" at bounding box center [488, 82] width 78 height 11
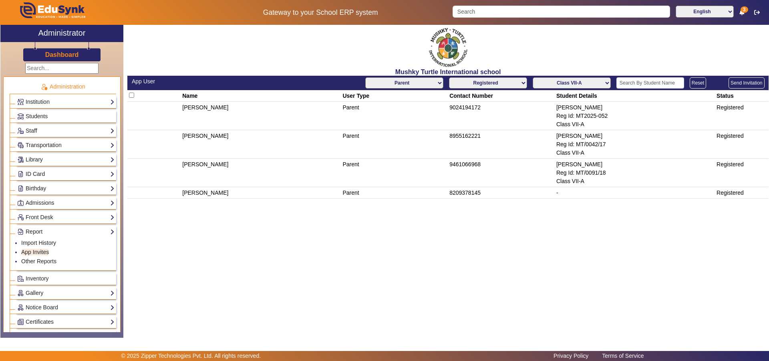
click at [400, 124] on td "Parent" at bounding box center [394, 116] width 107 height 28
drag, startPoint x: 179, startPoint y: 98, endPoint x: 752, endPoint y: 175, distance: 578.4
click at [752, 175] on table "Name User Type Contact Number Student Details Status [PERSON_NAME] Parent 90241…" at bounding box center [447, 144] width 641 height 109
